Goal: Task Accomplishment & Management: Use online tool/utility

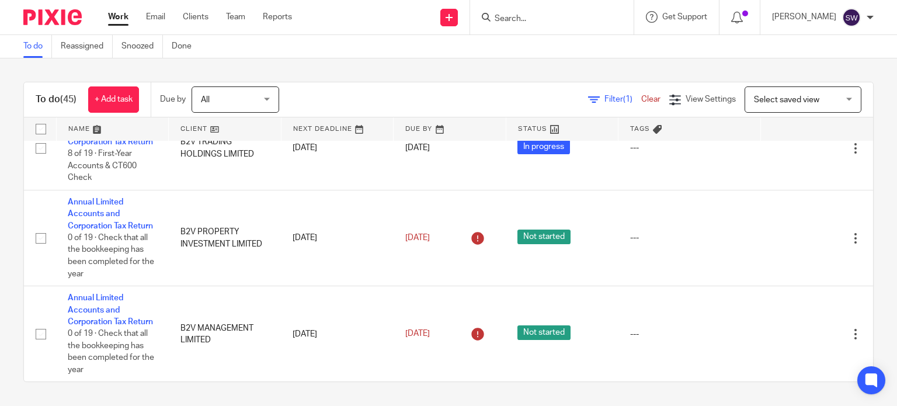
scroll to position [2884, 0]
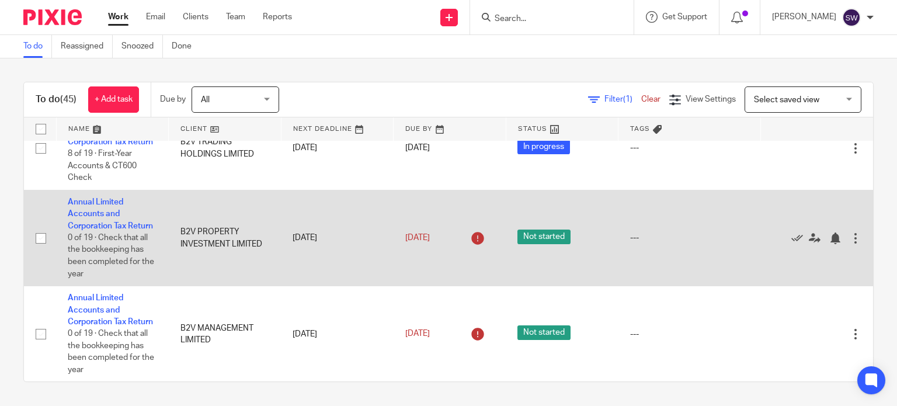
click at [105, 190] on td "Annual Limited Accounts and Corporation Tax Return 0 of 19 · Check that all the…" at bounding box center [112, 238] width 113 height 96
click at [105, 198] on link "Annual Limited Accounts and Corporation Tax Return" at bounding box center [110, 214] width 85 height 32
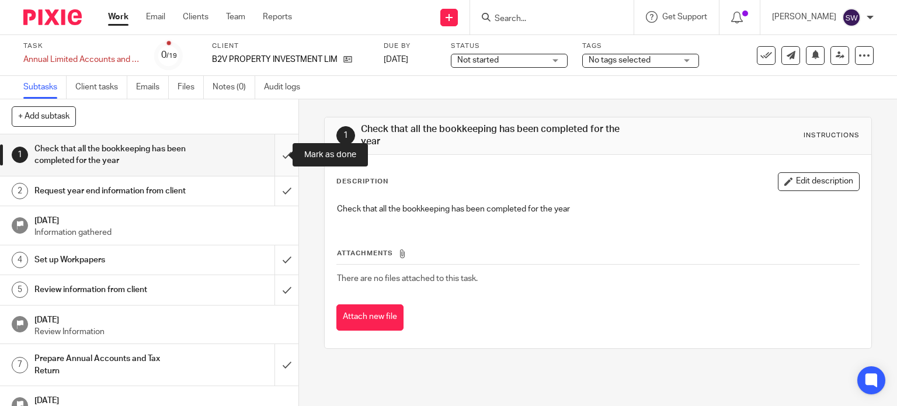
click at [276, 157] on input "submit" at bounding box center [149, 154] width 299 height 41
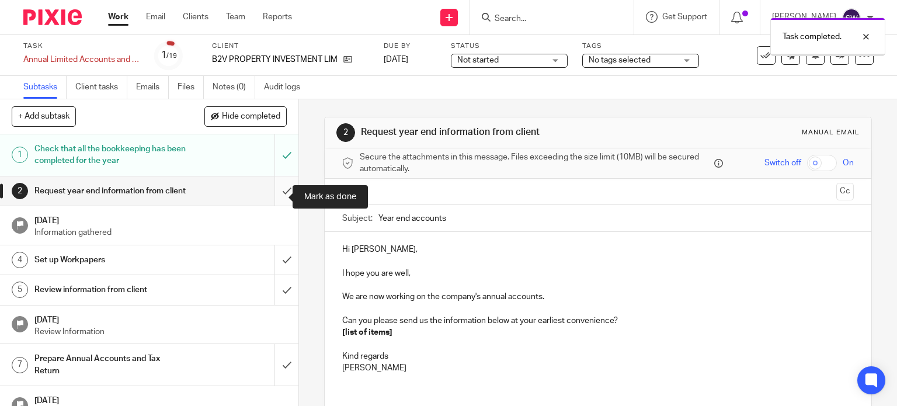
click at [274, 197] on input "submit" at bounding box center [149, 190] width 299 height 29
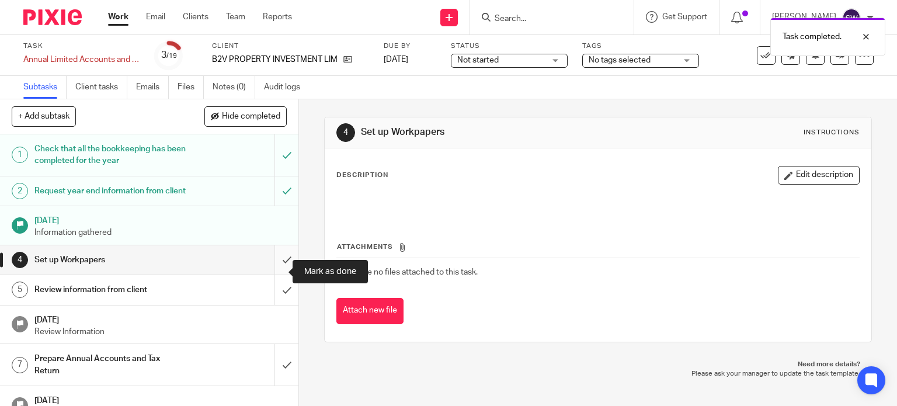
click at [277, 272] on input "submit" at bounding box center [149, 259] width 299 height 29
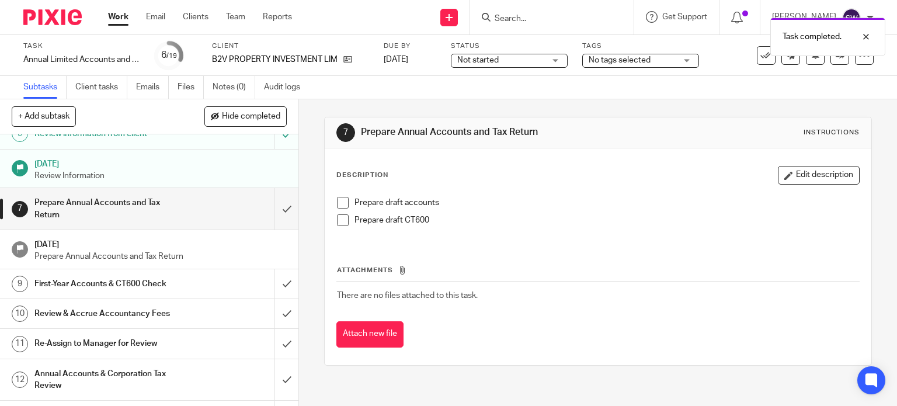
scroll to position [175, 0]
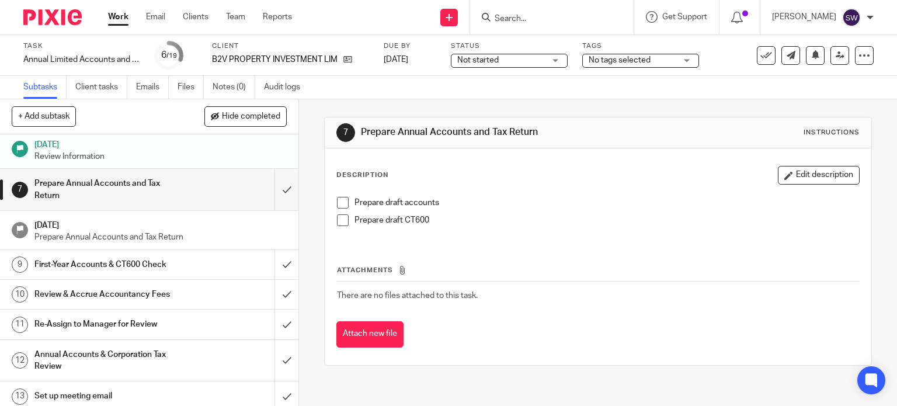
click at [531, 59] on span "Not started" at bounding box center [501, 60] width 88 height 12
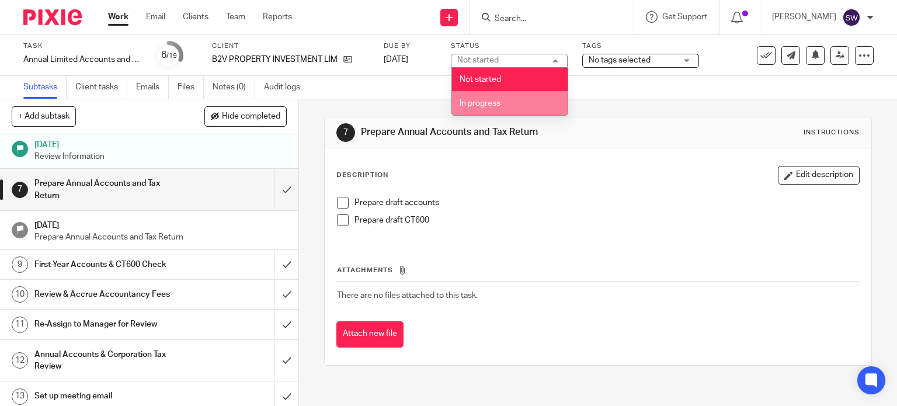
click at [514, 100] on li "In progress" at bounding box center [510, 103] width 116 height 24
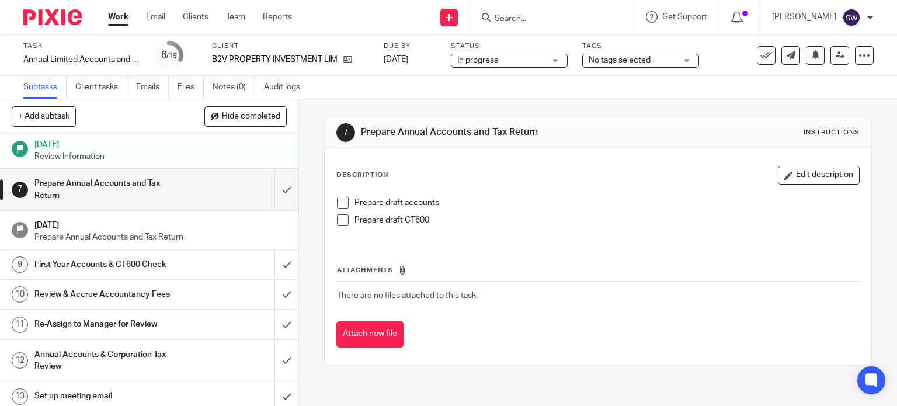
click at [126, 20] on link "Work" at bounding box center [118, 17] width 20 height 12
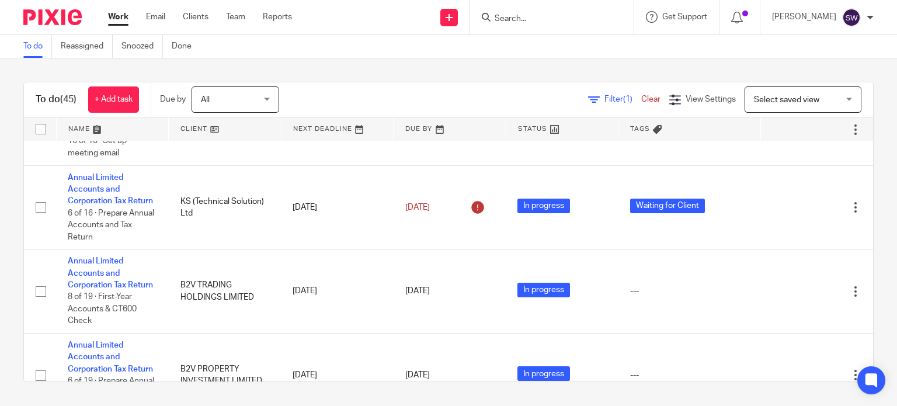
scroll to position [2522, 0]
